Goal: Transaction & Acquisition: Register for event/course

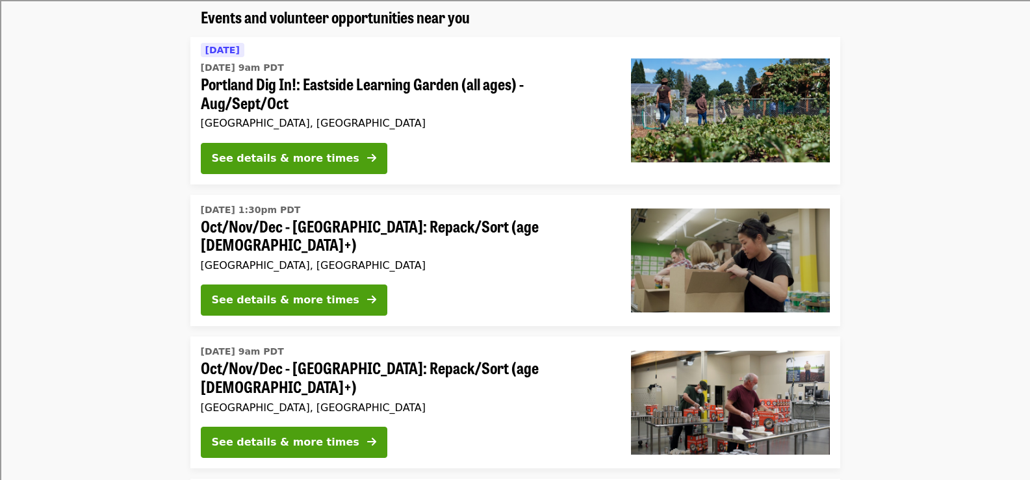
scroll to position [130, 0]
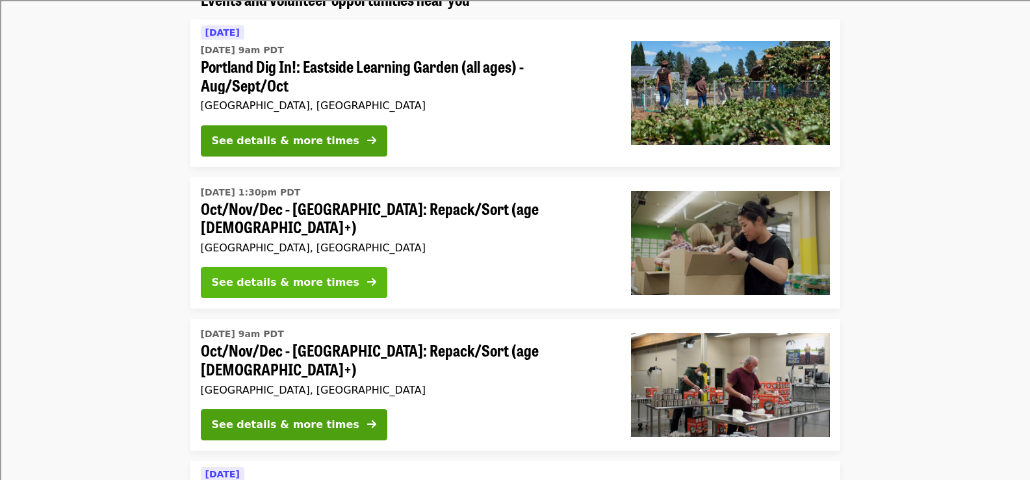
click at [367, 279] on icon "arrow-right icon" at bounding box center [371, 282] width 9 height 12
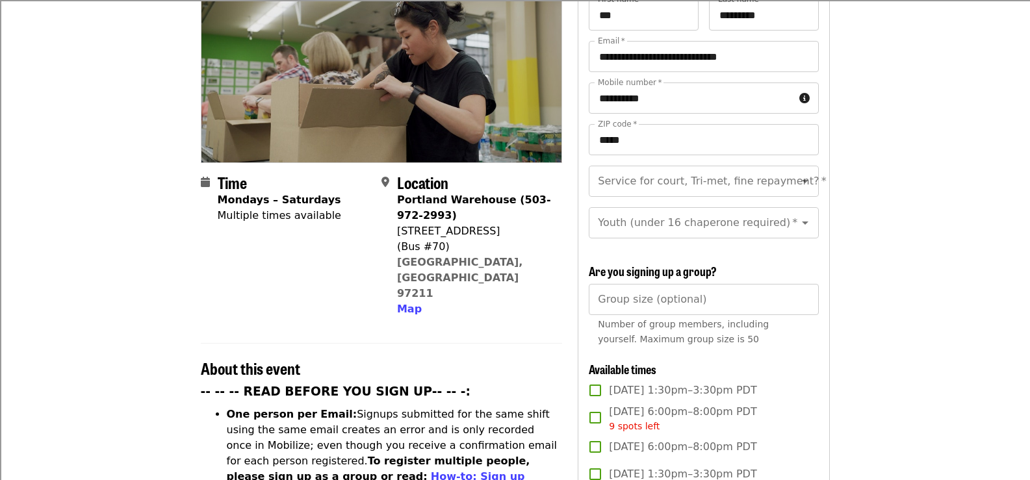
scroll to position [195, 0]
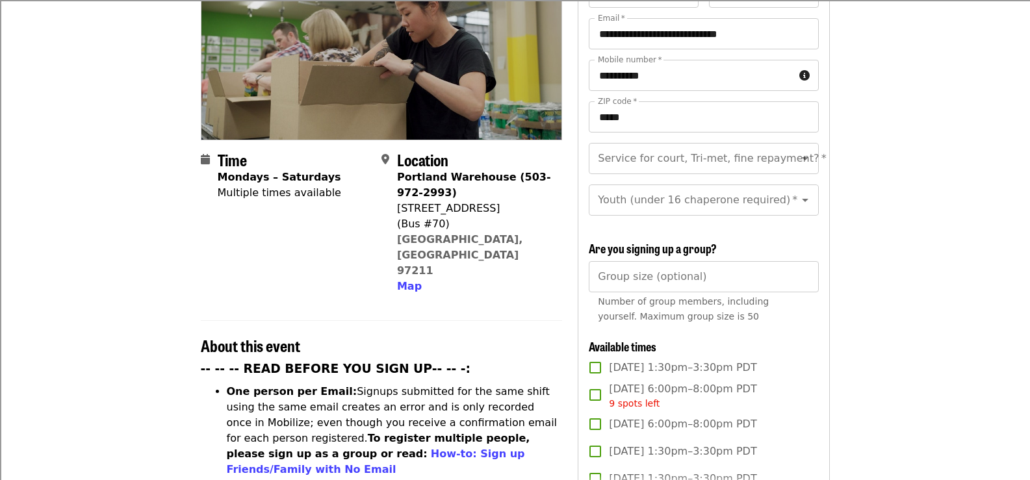
click at [204, 153] on icon "calendar icon" at bounding box center [205, 159] width 9 height 12
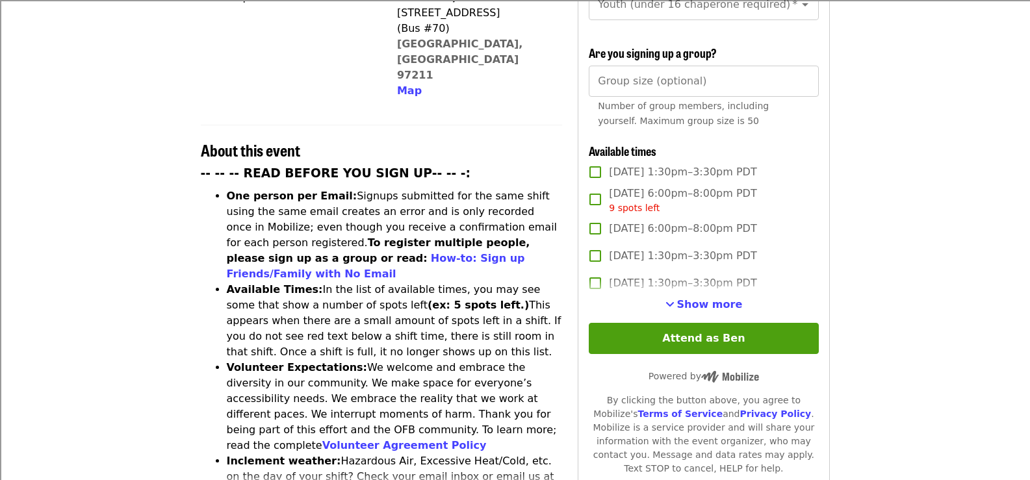
scroll to position [390, 0]
click at [675, 300] on span "See more timeslots" at bounding box center [670, 305] width 9 height 10
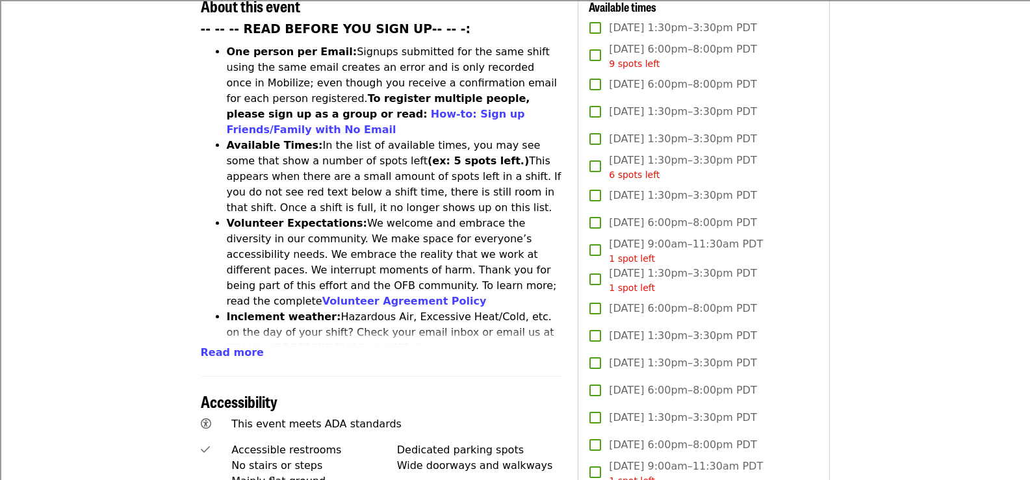
scroll to position [520, 0]
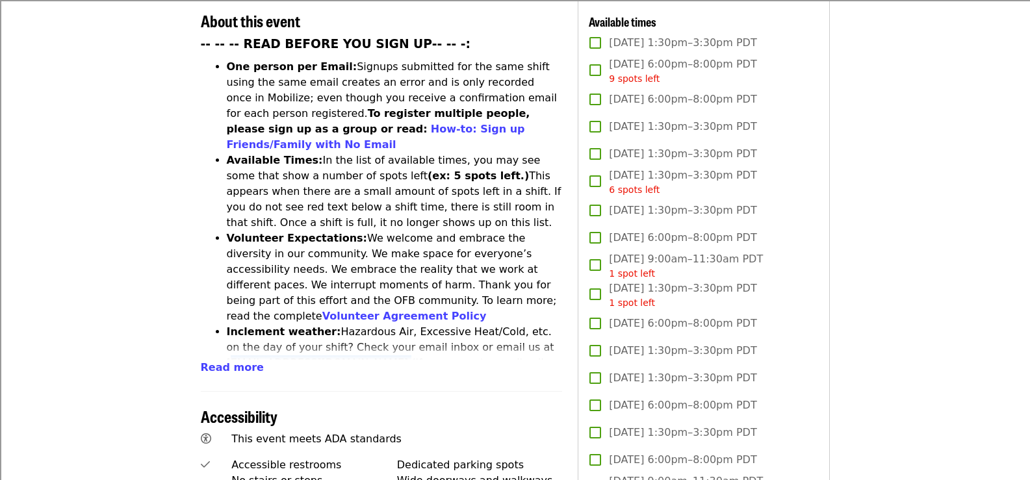
drag, startPoint x: 229, startPoint y: 294, endPoint x: 373, endPoint y: 296, distance: 144.3
click at [373, 324] on li "Inclement weather: Hazardous Air, Excessive Heat/Cold, etc. on the day of your …" at bounding box center [395, 363] width 336 height 78
copy li "[EMAIL_ADDRESS][DOMAIN_NAME]"
click at [236, 361] on span "Read more" at bounding box center [232, 367] width 63 height 12
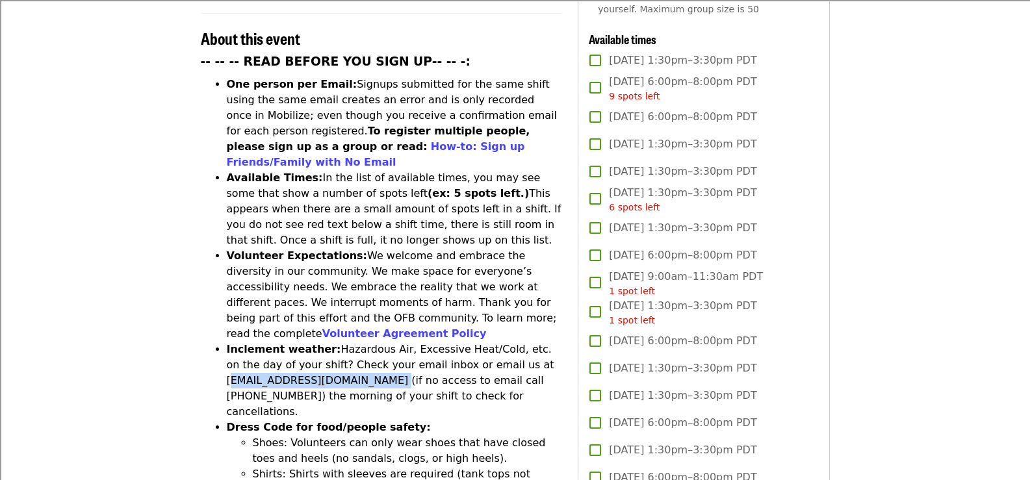
scroll to position [455, 0]
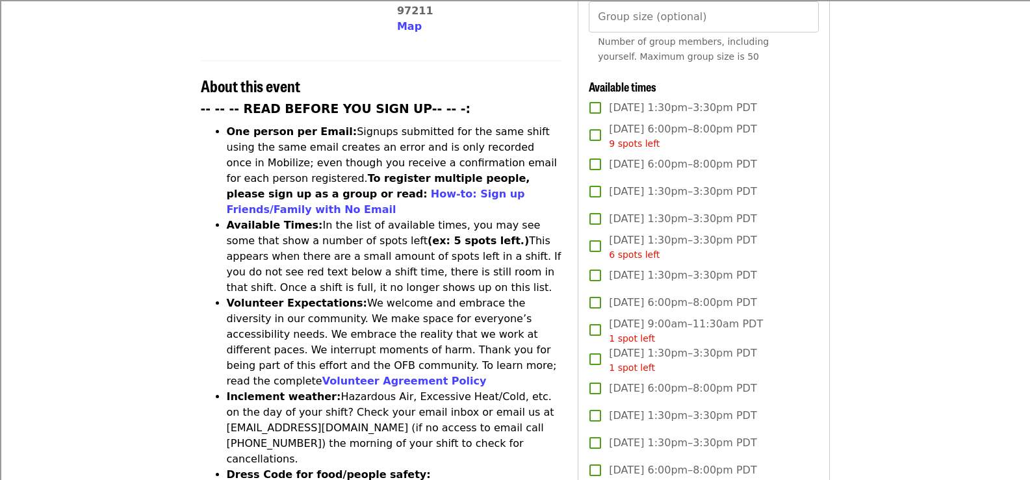
click at [400, 296] on li "Volunteer Expectations: We welcome and embrace the diversity in our community. …" at bounding box center [395, 343] width 336 height 94
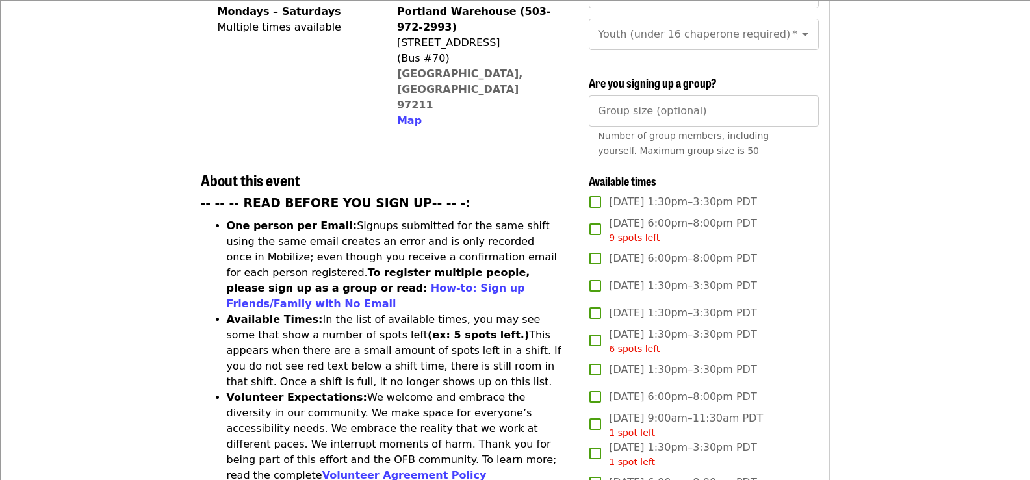
scroll to position [390, 0]
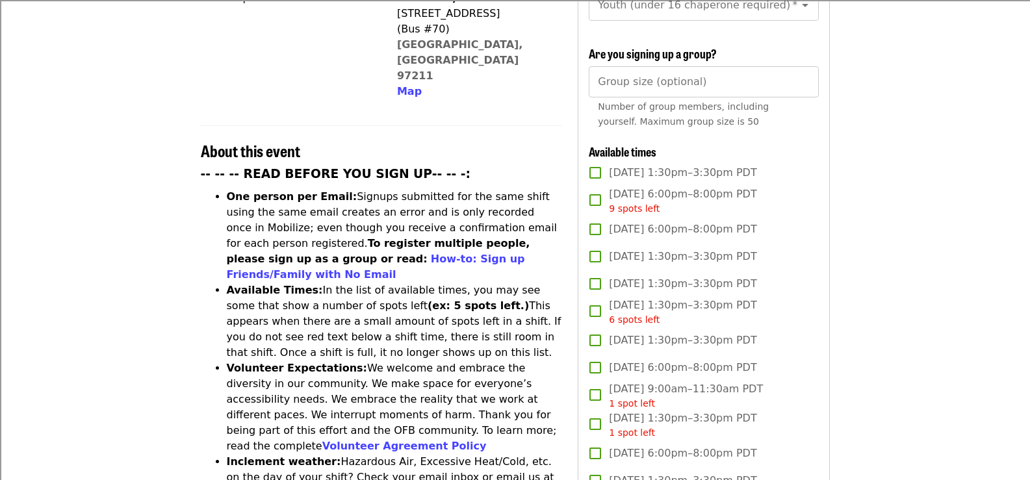
click at [229, 190] on strong "One person per Email:" at bounding box center [292, 196] width 131 height 12
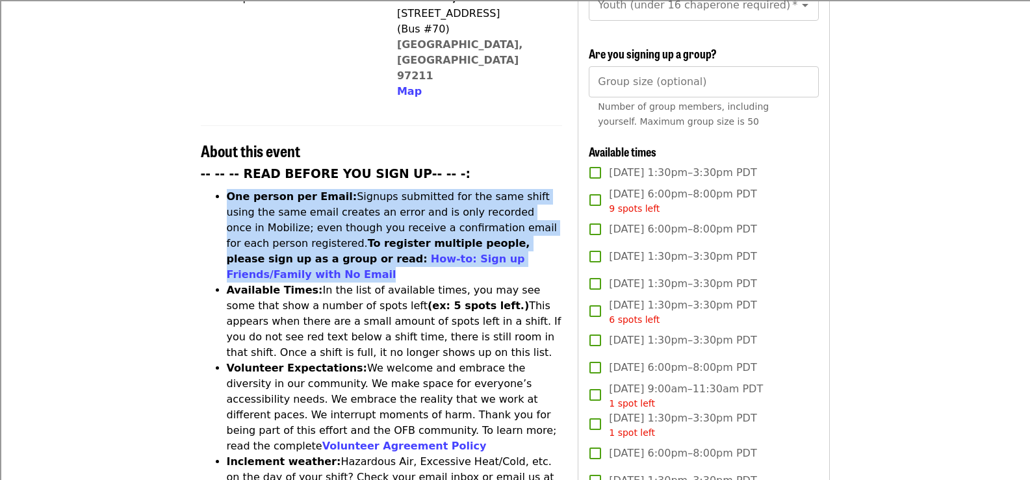
drag, startPoint x: 227, startPoint y: 144, endPoint x: 523, endPoint y: 207, distance: 302.4
click at [523, 207] on li "One person per Email: Signups submitted for the same shift using the same email…" at bounding box center [395, 236] width 336 height 94
drag, startPoint x: 229, startPoint y: 220, endPoint x: 372, endPoint y: 289, distance: 159.0
click at [372, 289] on li "Available Times: In the list of available times, you may see some that show a n…" at bounding box center [395, 322] width 336 height 78
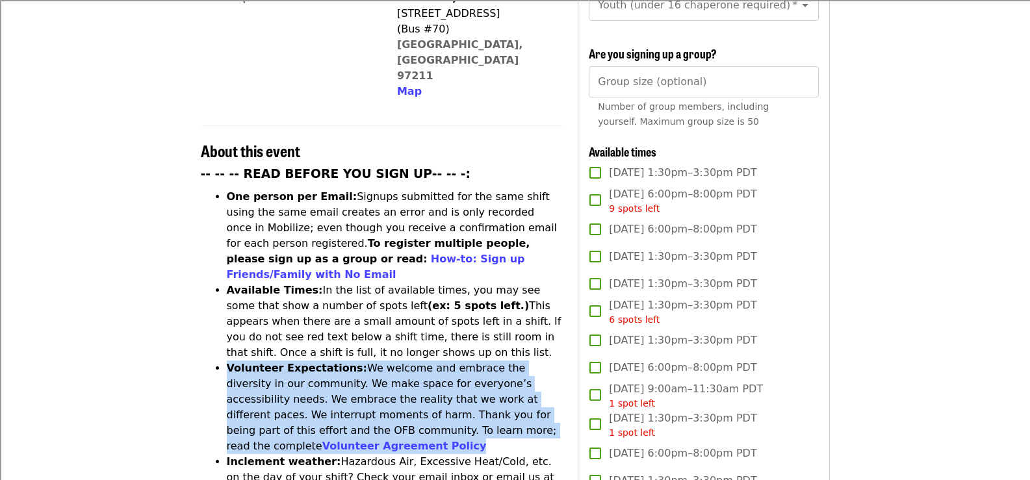
drag, startPoint x: 228, startPoint y: 297, endPoint x: 268, endPoint y: 375, distance: 87.8
click at [268, 375] on li "Volunteer Expectations: We welcome and embrace the diversity in our community. …" at bounding box center [395, 408] width 336 height 94
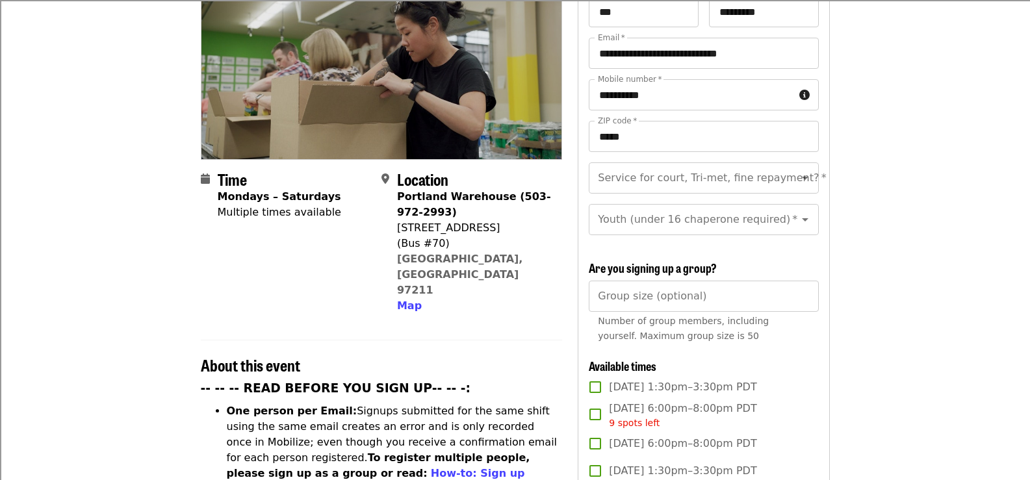
scroll to position [0, 0]
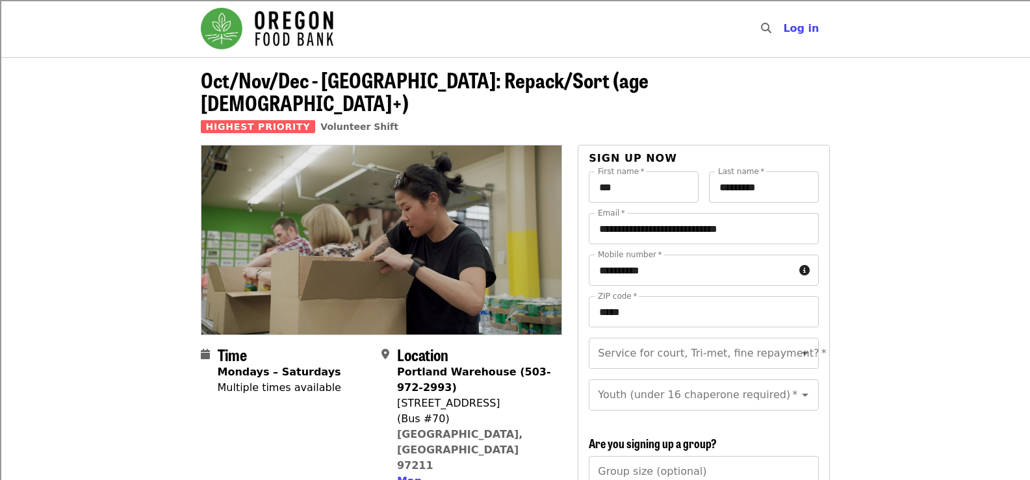
click at [875, 112] on header "Oct/Nov/Dec - [GEOGRAPHIC_DATA]: Repack/Sort (age [DEMOGRAPHIC_DATA]+) Highest …" at bounding box center [515, 101] width 1030 height 88
